Goal: Book appointment/travel/reservation

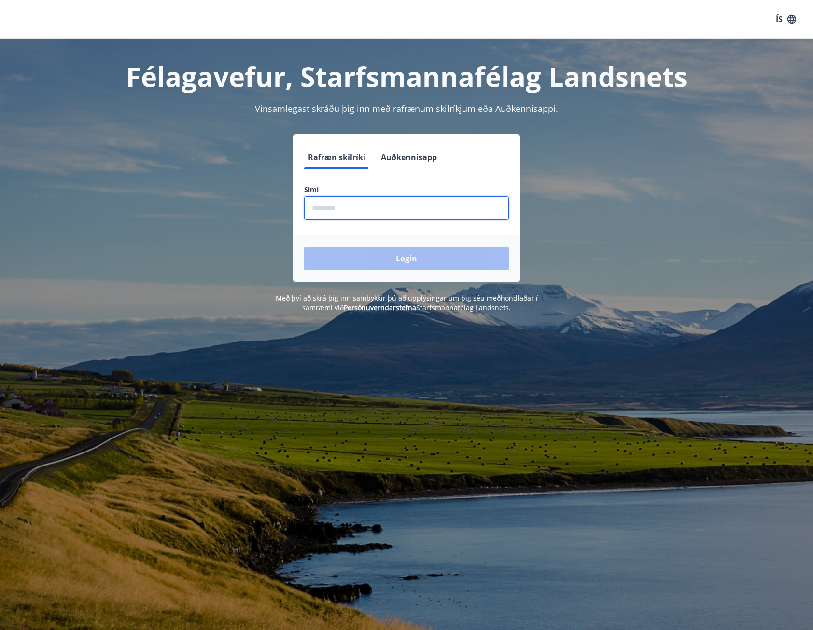
click at [386, 200] on input "phone" at bounding box center [406, 208] width 205 height 24
type input "********"
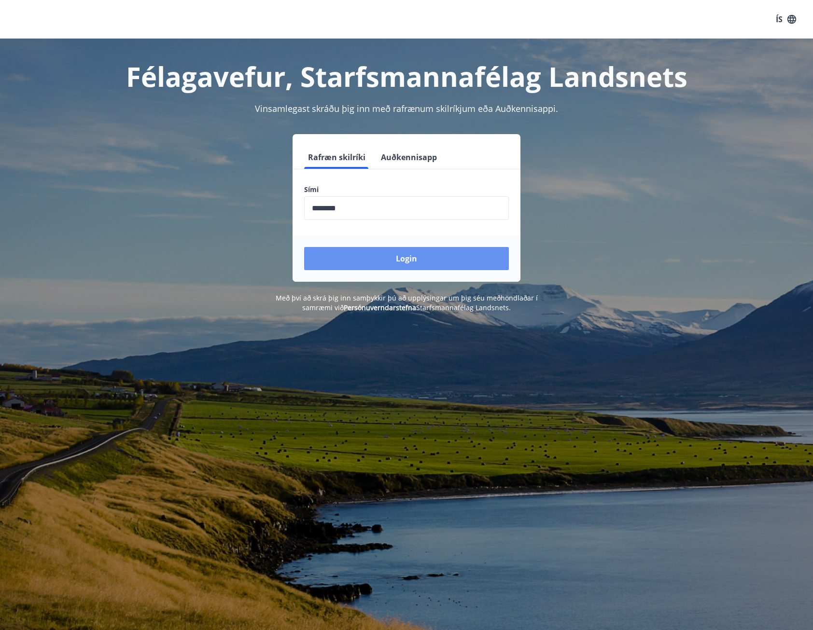
click at [402, 259] on button "Login" at bounding box center [406, 258] width 205 height 23
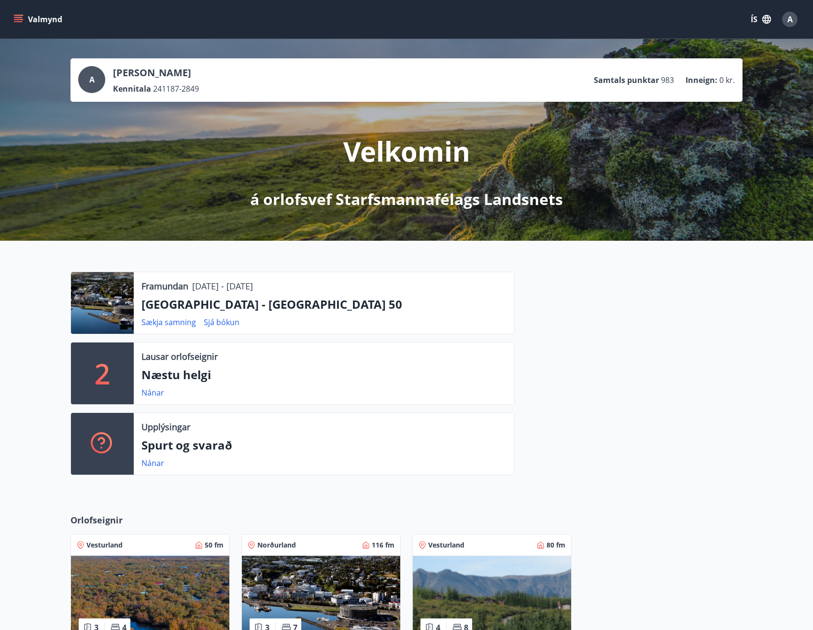
click at [14, 22] on icon "menu" at bounding box center [18, 21] width 9 height 1
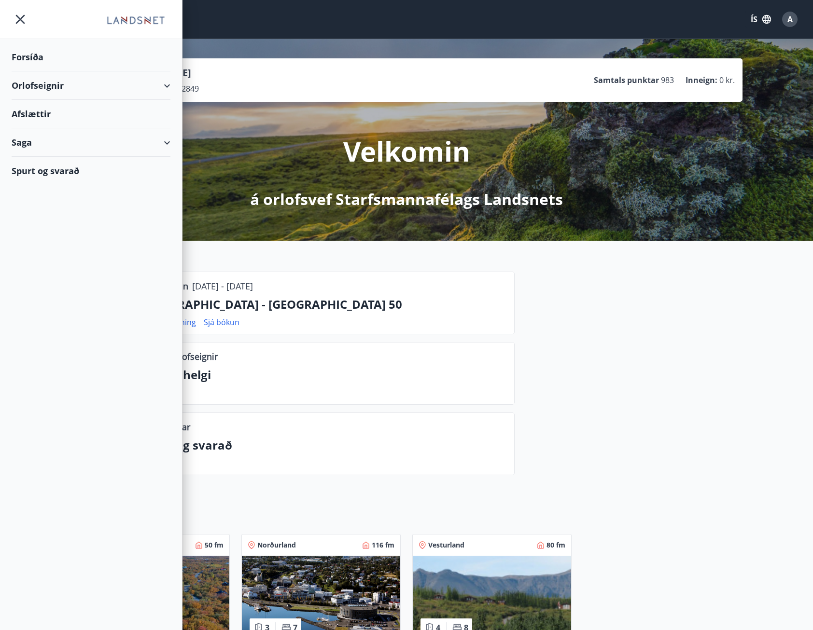
click at [43, 90] on div "Orlofseignir" at bounding box center [91, 85] width 159 height 28
click at [46, 128] on div "Bókunardagatal" at bounding box center [90, 130] width 143 height 20
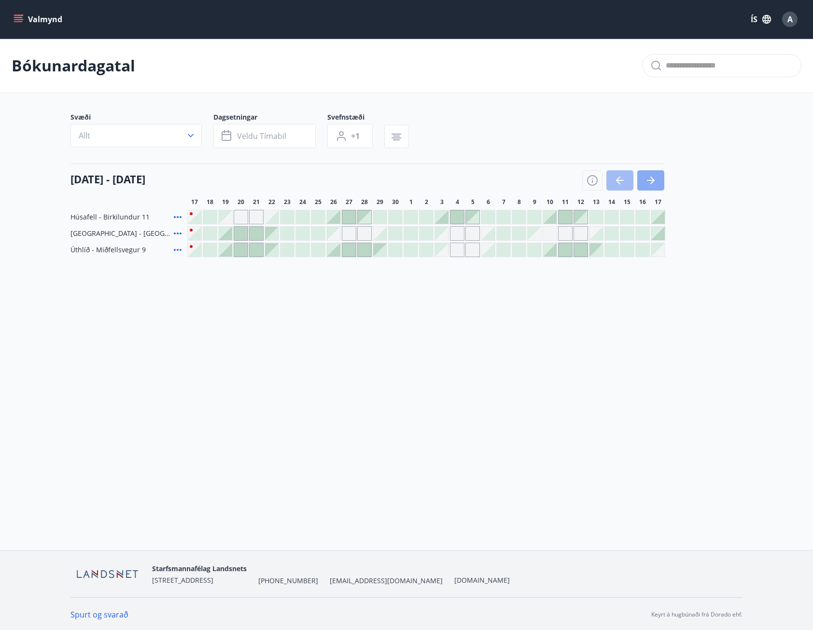
click at [659, 175] on button "button" at bounding box center [650, 180] width 27 height 20
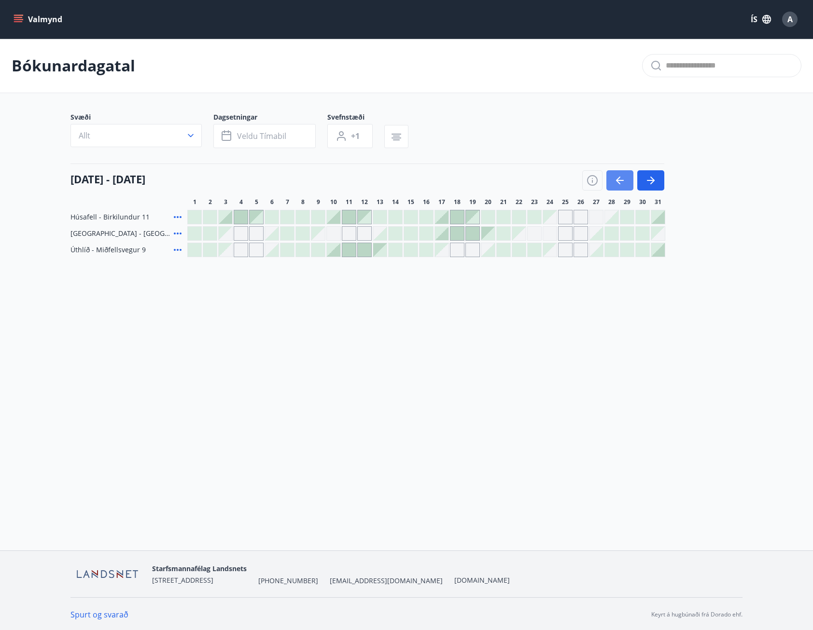
click at [620, 187] on button "button" at bounding box center [619, 180] width 27 height 20
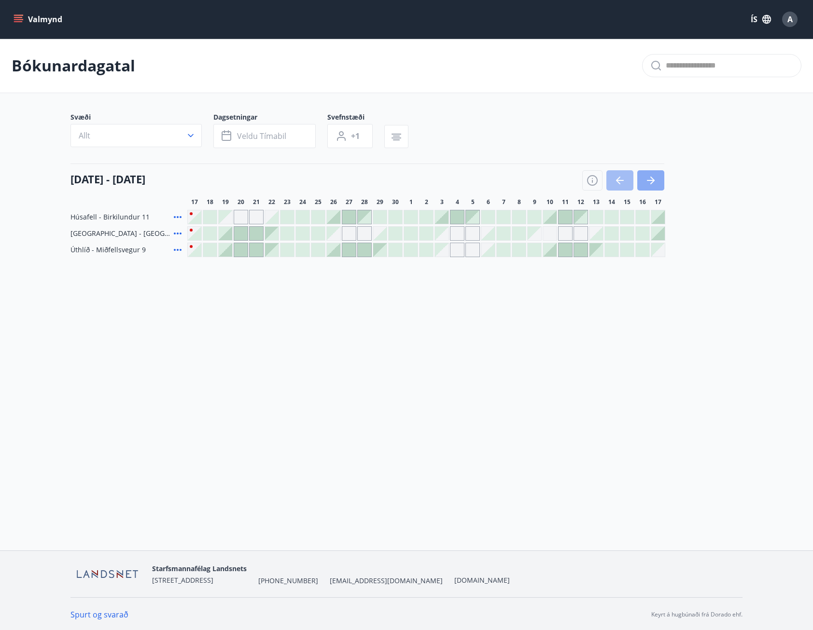
click at [653, 185] on icon "button" at bounding box center [651, 181] width 12 height 12
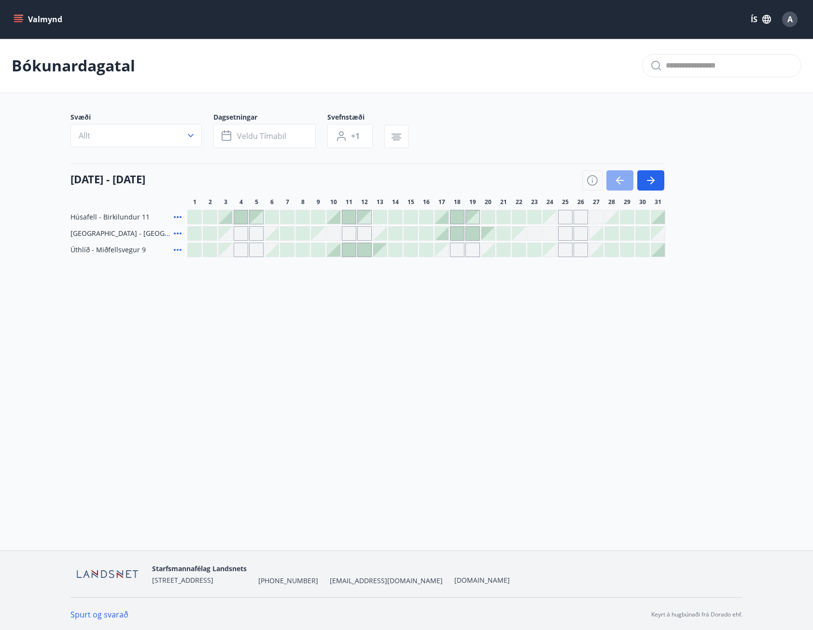
click at [621, 182] on icon "button" at bounding box center [620, 181] width 12 height 12
